Goal: Task Accomplishment & Management: Manage account settings

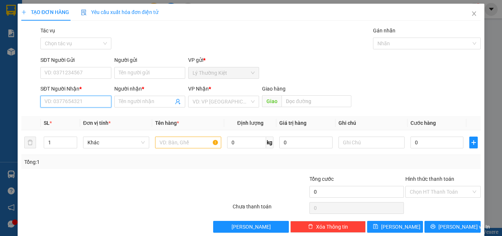
click at [89, 101] on input "SĐT Người Nhận *" at bounding box center [75, 102] width 71 height 12
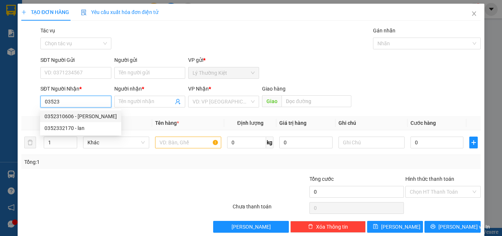
click at [91, 113] on div "0352310606 - [PERSON_NAME]" at bounding box center [81, 116] width 72 height 8
type input "0352310606"
type input "[PERSON_NAME]"
type input "100.000"
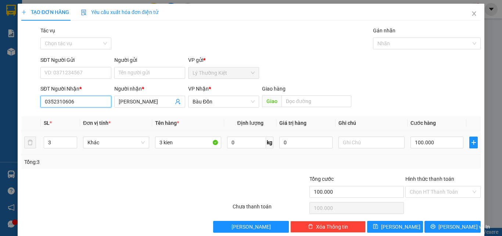
type input "0352310606"
click at [181, 153] on td "3 kien" at bounding box center [188, 142] width 72 height 25
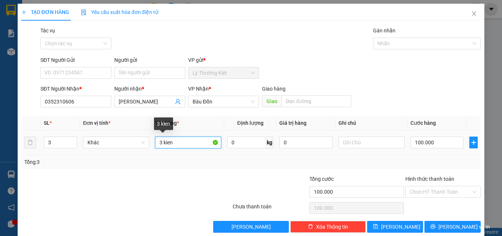
click at [161, 142] on input "3 kien" at bounding box center [188, 142] width 66 height 12
type input "1 kien"
click at [69, 149] on div "3" at bounding box center [60, 142] width 33 height 15
click at [72, 146] on icon "down" at bounding box center [73, 144] width 3 height 3
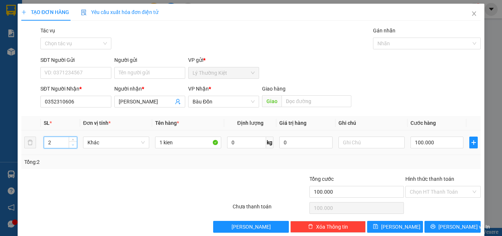
type input "1"
click at [72, 146] on icon "down" at bounding box center [73, 144] width 3 height 3
click at [434, 136] on input "100.000" at bounding box center [437, 142] width 53 height 12
type input "3"
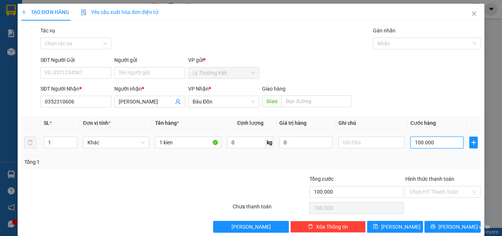
type input "3"
type input "30"
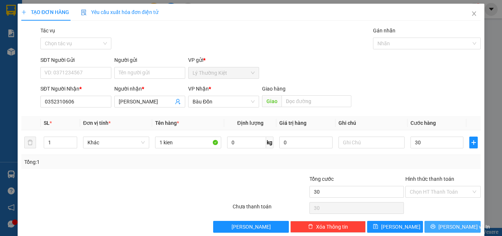
type input "30.000"
click at [436, 226] on icon "printer" at bounding box center [433, 226] width 5 height 5
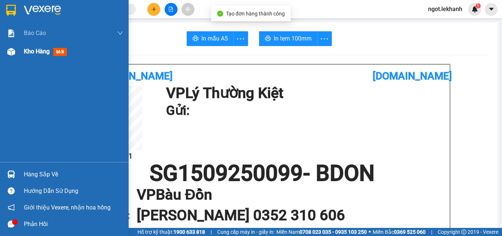
click at [45, 53] on span "Kho hàng" at bounding box center [37, 51] width 26 height 7
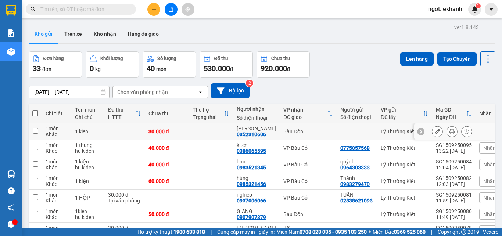
click at [436, 132] on button at bounding box center [438, 131] width 10 height 13
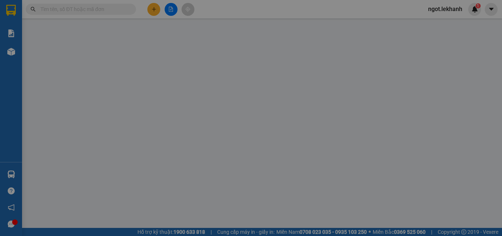
type input "0352310606"
type input "[PERSON_NAME]"
type input "30.000"
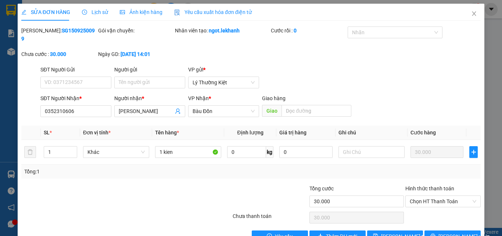
click at [433, 210] on div "Chọn HT Thanh Toán" at bounding box center [443, 217] width 77 height 15
click at [437, 196] on span "Chọn HT Thanh Toán" at bounding box center [443, 201] width 67 height 11
click at [430, 208] on div "Tại văn phòng" at bounding box center [439, 208] width 66 height 8
type input "0"
click at [399, 232] on span "[PERSON_NAME] thay đổi" at bounding box center [410, 236] width 59 height 8
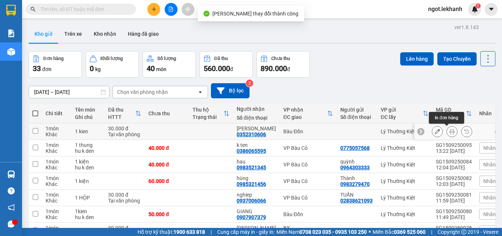
click at [450, 132] on icon at bounding box center [452, 131] width 5 height 5
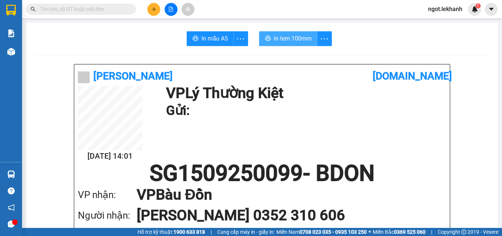
click at [305, 39] on span "In tem 100mm" at bounding box center [293, 38] width 38 height 9
